Goal: Task Accomplishment & Management: Use online tool/utility

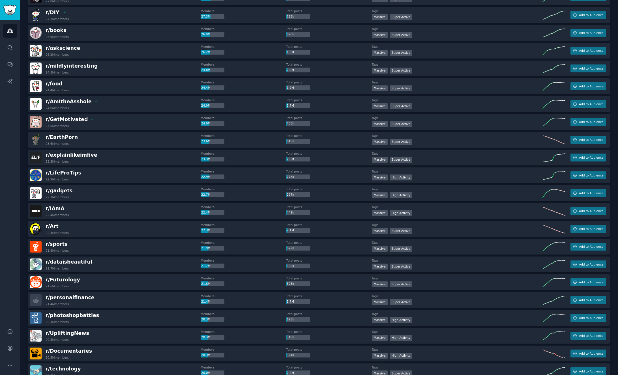
scroll to position [310, 0]
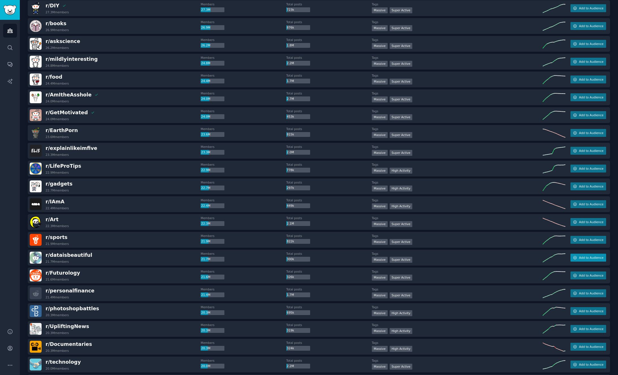
click at [601, 260] on button "Add to Audience" at bounding box center [589, 258] width 36 height 8
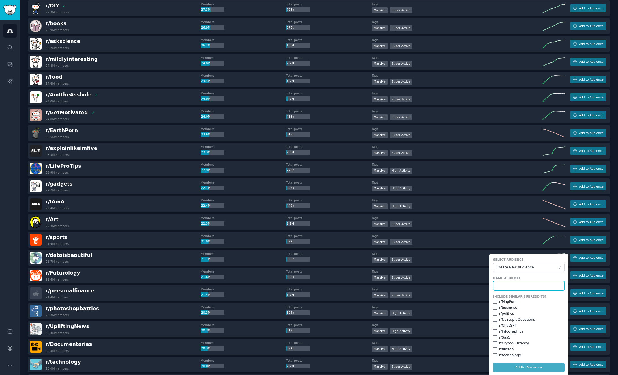
click at [526, 283] on input "text" at bounding box center [528, 286] width 71 height 10
click at [529, 268] on span "Create New Audience" at bounding box center [527, 267] width 62 height 5
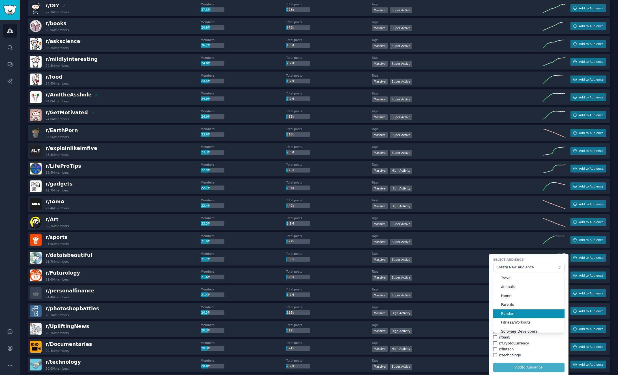
click at [516, 311] on li "Random" at bounding box center [528, 314] width 71 height 9
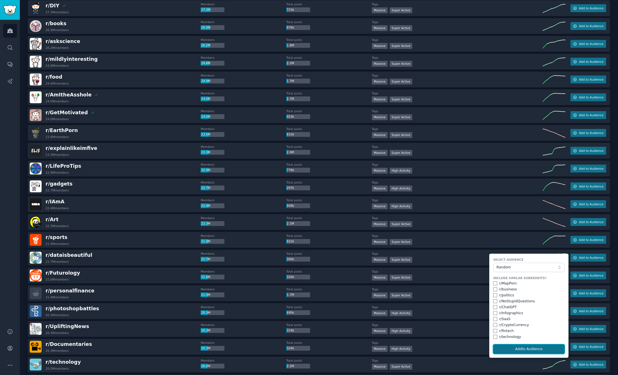
click at [510, 352] on button "Add to Audience" at bounding box center [528, 350] width 71 height 10
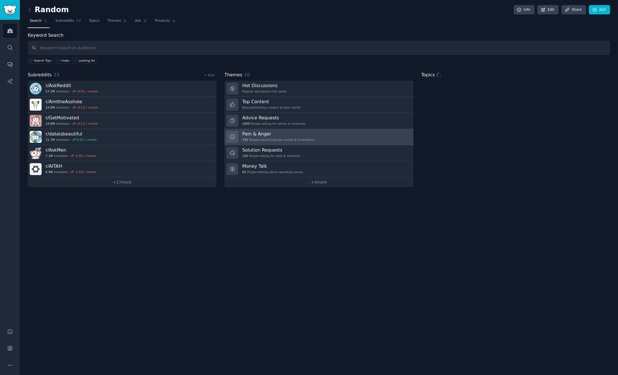
click at [303, 136] on h3 "Pain & Anger" at bounding box center [278, 134] width 72 height 6
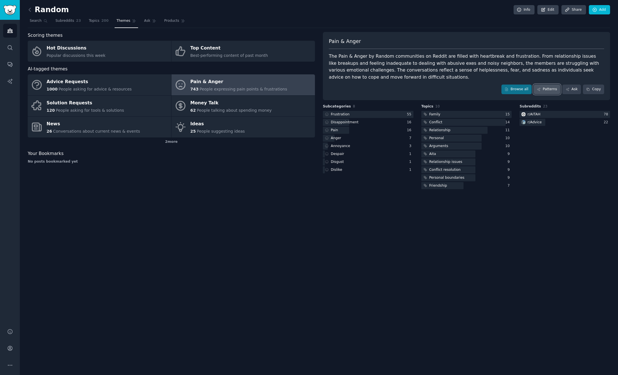
click at [550, 88] on link "Patterns" at bounding box center [547, 90] width 27 height 10
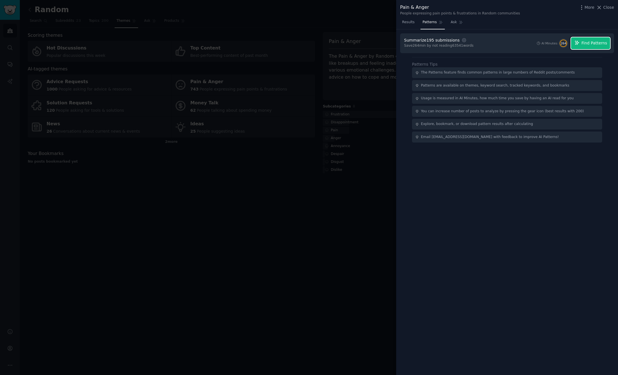
click at [587, 44] on span "Find Patterns" at bounding box center [595, 43] width 26 height 6
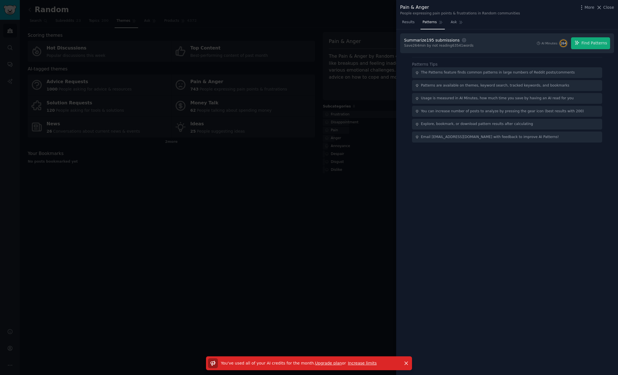
click at [258, 302] on div at bounding box center [309, 187] width 618 height 375
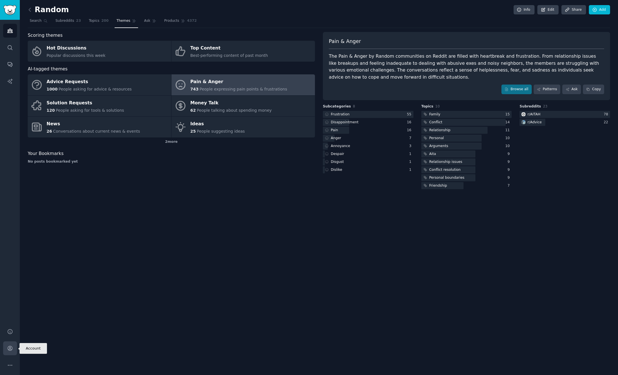
click at [14, 349] on link "Account" at bounding box center [10, 349] width 14 height 14
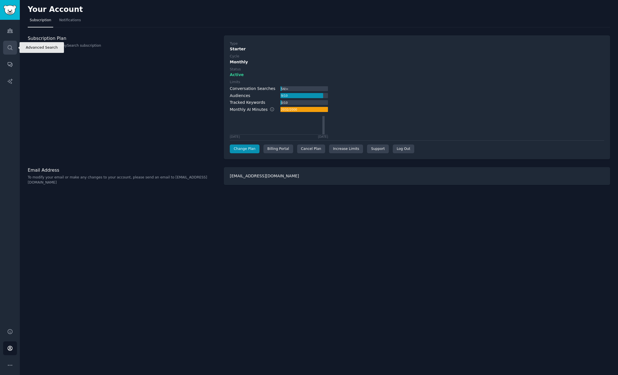
click at [11, 45] on icon "Sidebar" at bounding box center [10, 48] width 6 height 6
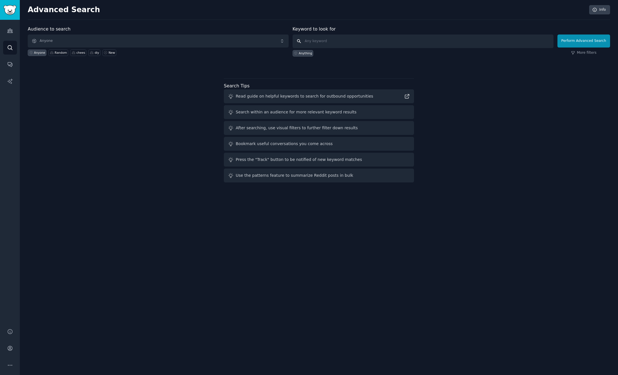
click at [324, 43] on input "text" at bounding box center [423, 42] width 261 height 14
type input "screenshots"
click at [570, 44] on button "Perform Advanced Search" at bounding box center [584, 41] width 53 height 13
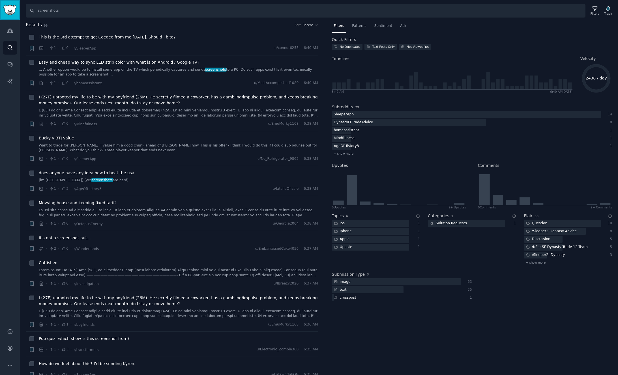
click at [10, 2] on link "Sidebar" at bounding box center [10, 10] width 20 height 20
